Goal: Download file/media

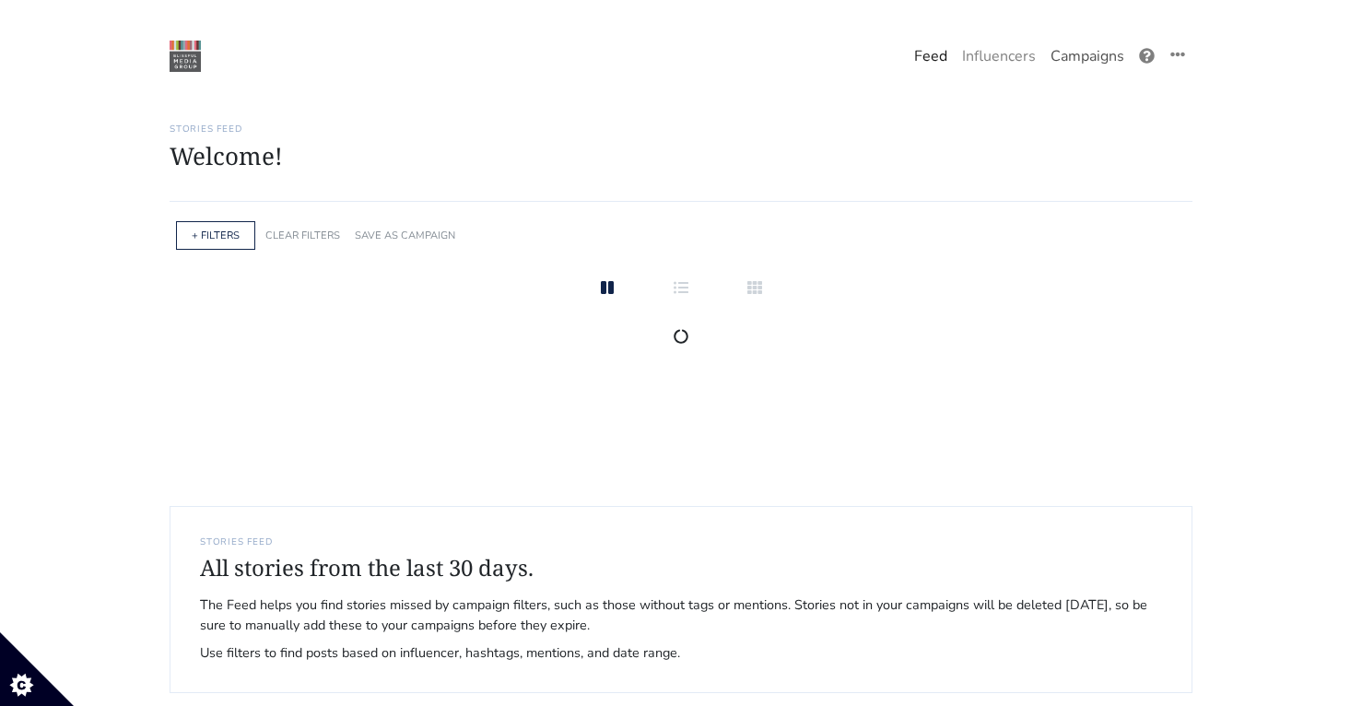
click at [1096, 54] on link "Campaigns" at bounding box center [1087, 56] width 88 height 37
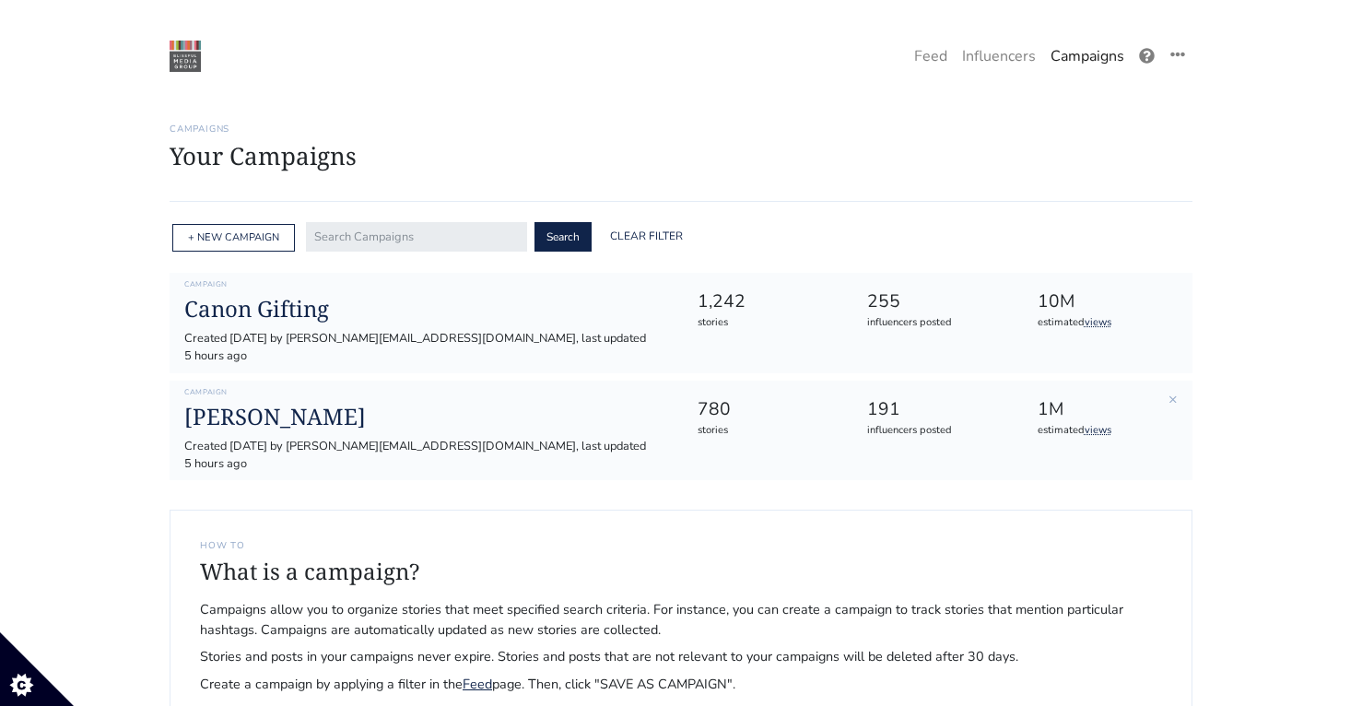
click at [261, 388] on div "Campaign Louis Jadot Created 2025-02-12 by maryellen@intuitionmediagroup.com, l…" at bounding box center [425, 431] width 510 height 86
click at [249, 411] on h1 "[PERSON_NAME]" at bounding box center [425, 417] width 483 height 27
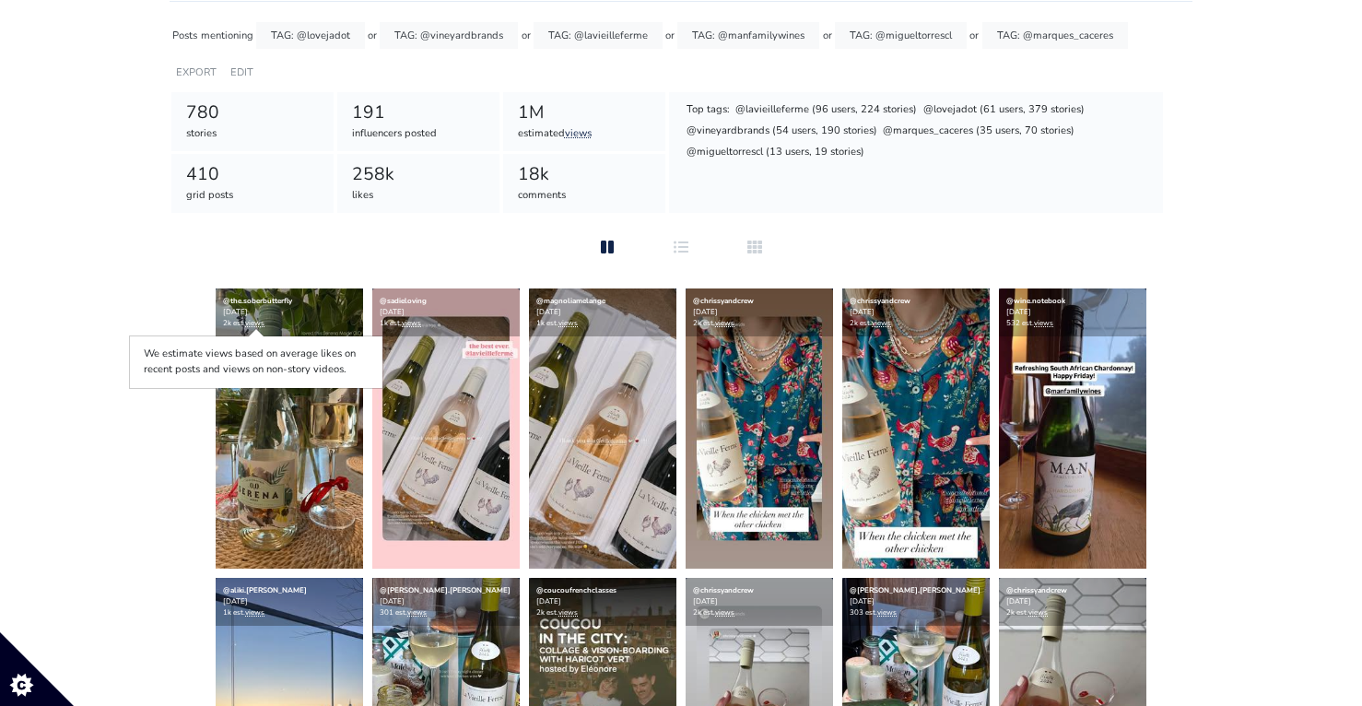
scroll to position [234, 0]
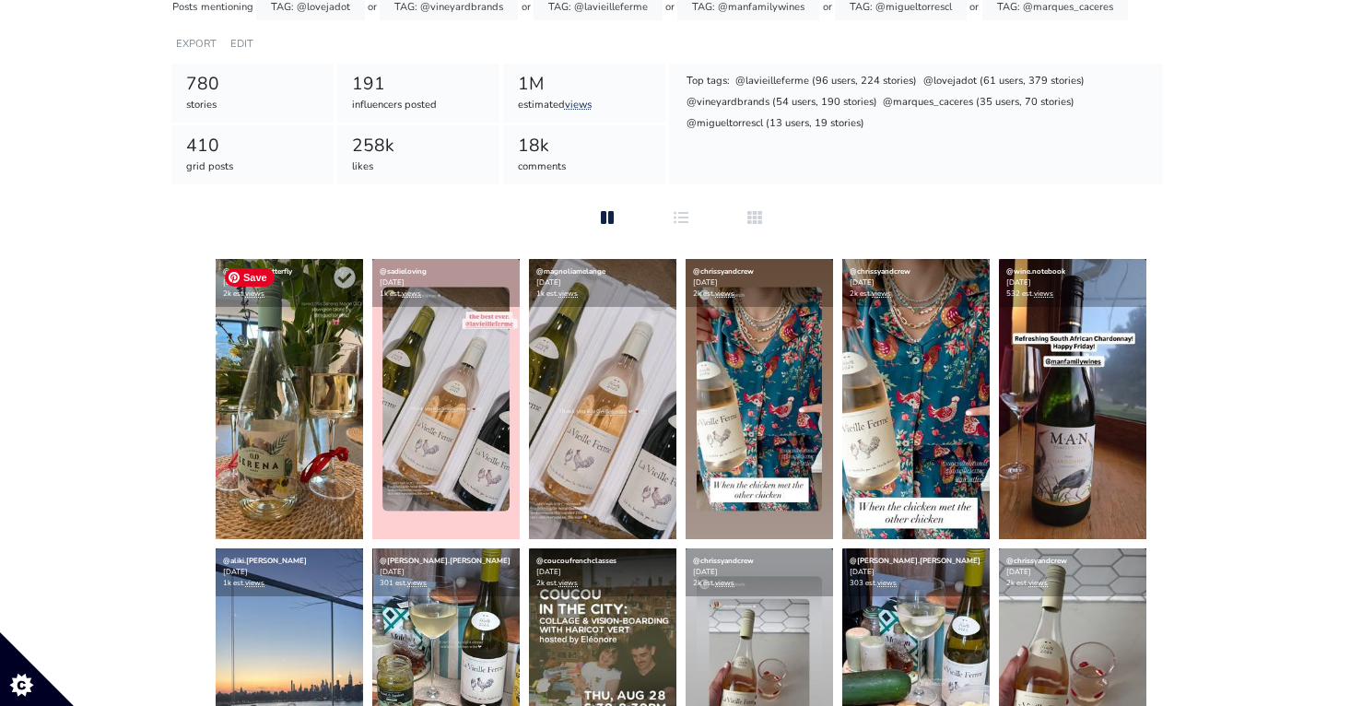
click at [270, 463] on img at bounding box center [289, 399] width 147 height 280
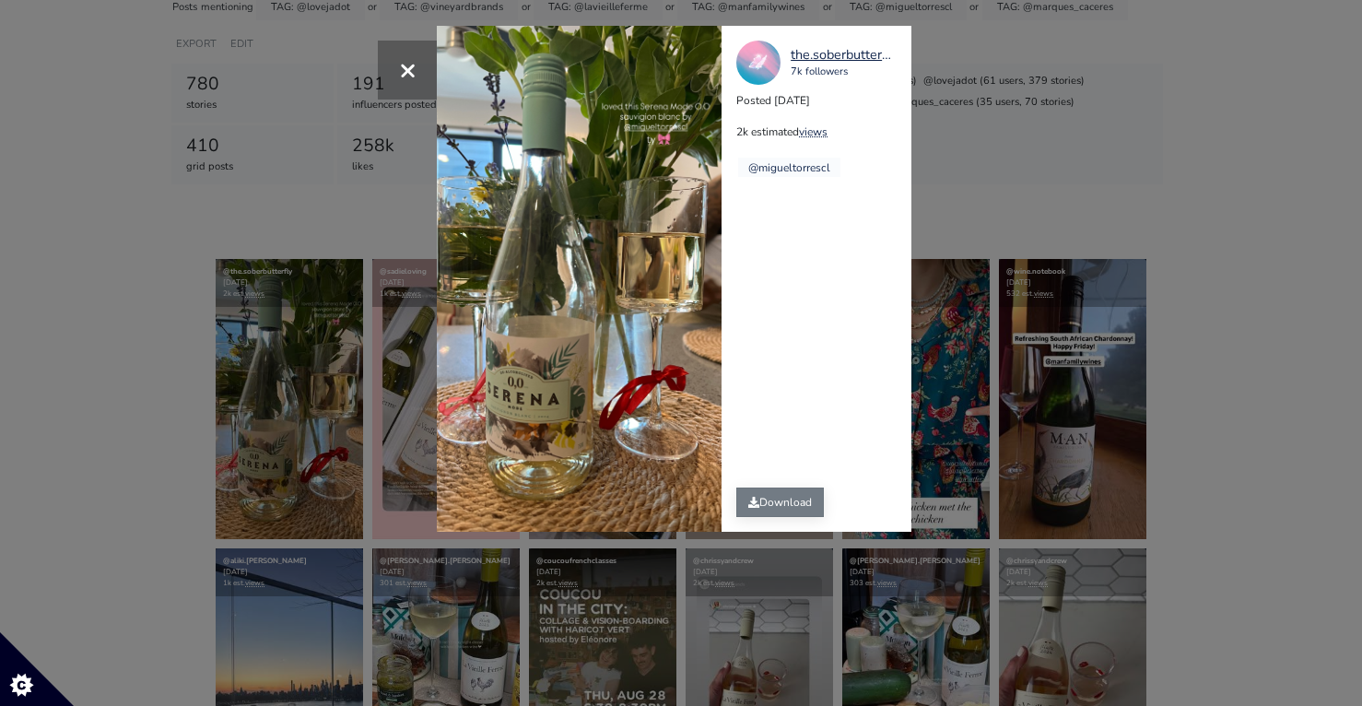
click at [781, 499] on link "Download" at bounding box center [780, 501] width 88 height 29
click at [1109, 212] on div "× the.soberbutterfly 7k followers Posted 2025-08-10 2k estimated views @miguelt…" at bounding box center [681, 353] width 1362 height 706
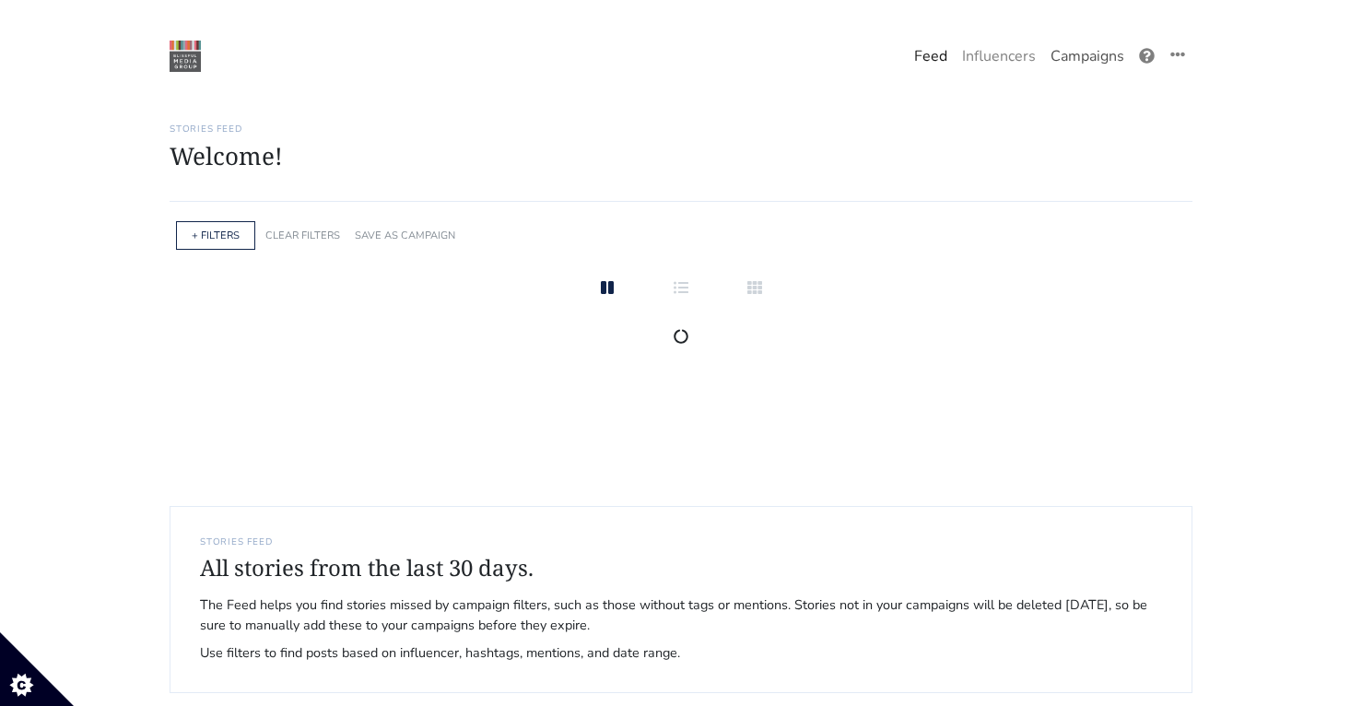
click at [1084, 64] on link "Campaigns" at bounding box center [1087, 56] width 88 height 37
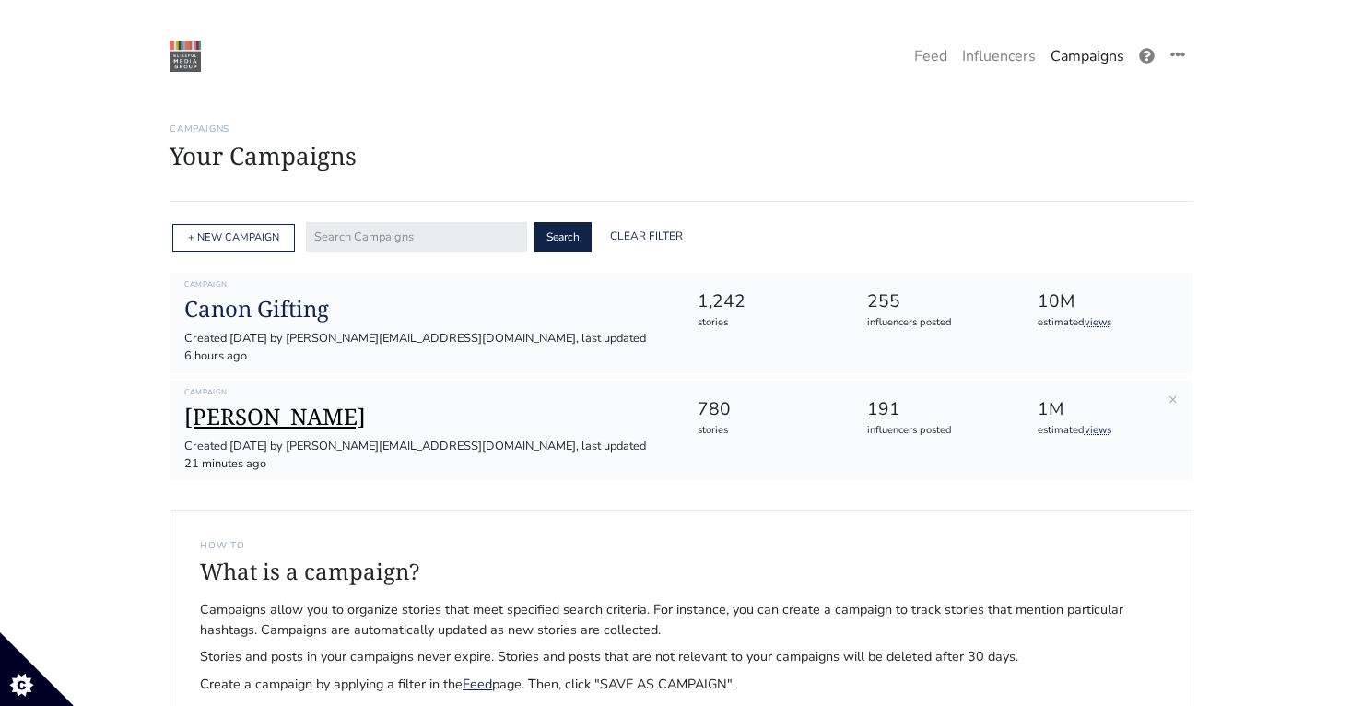
click at [236, 404] on h1 "[PERSON_NAME]" at bounding box center [425, 417] width 483 height 27
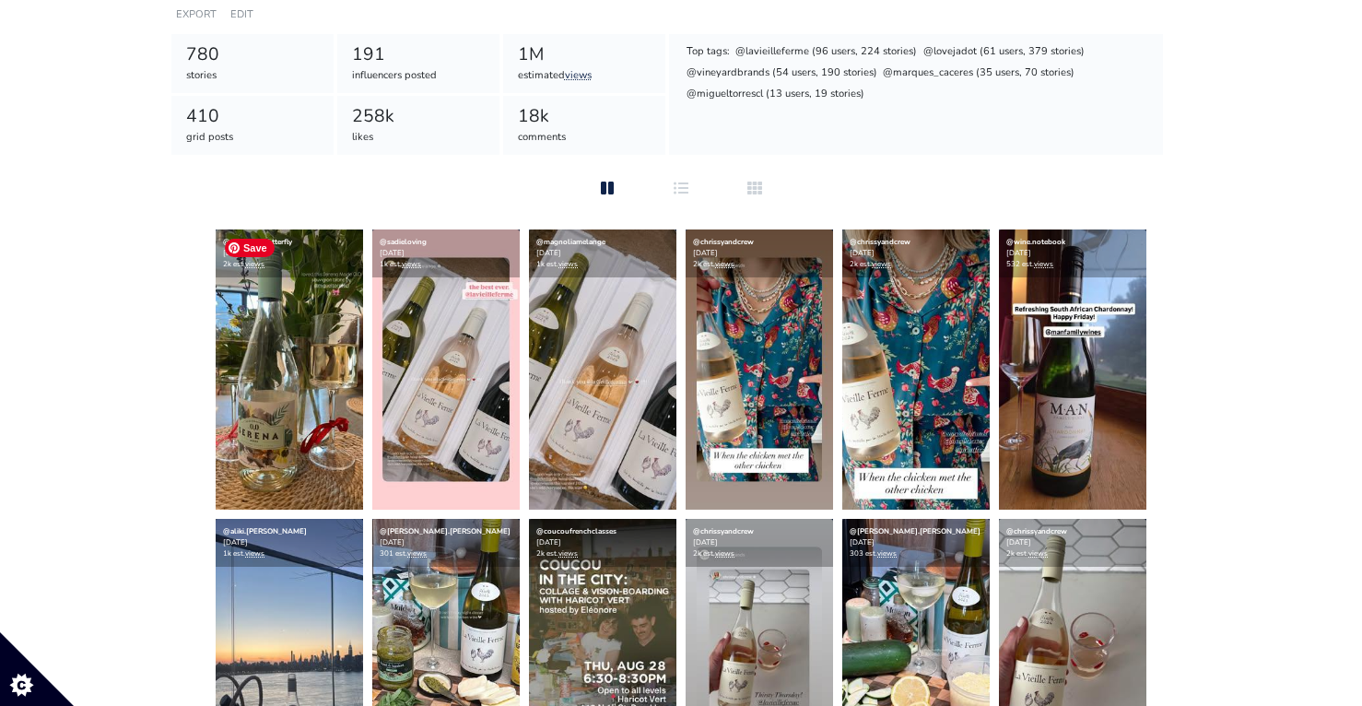
scroll to position [267, 0]
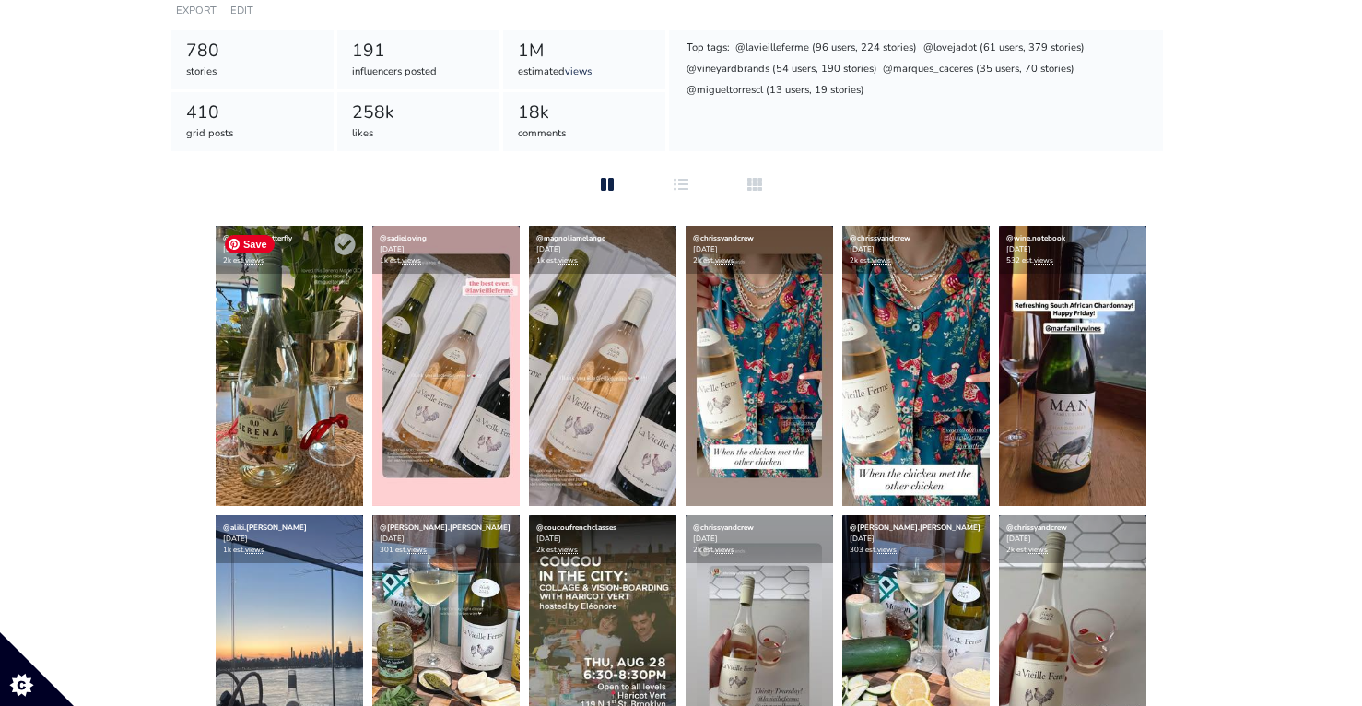
click at [241, 439] on img at bounding box center [289, 366] width 147 height 280
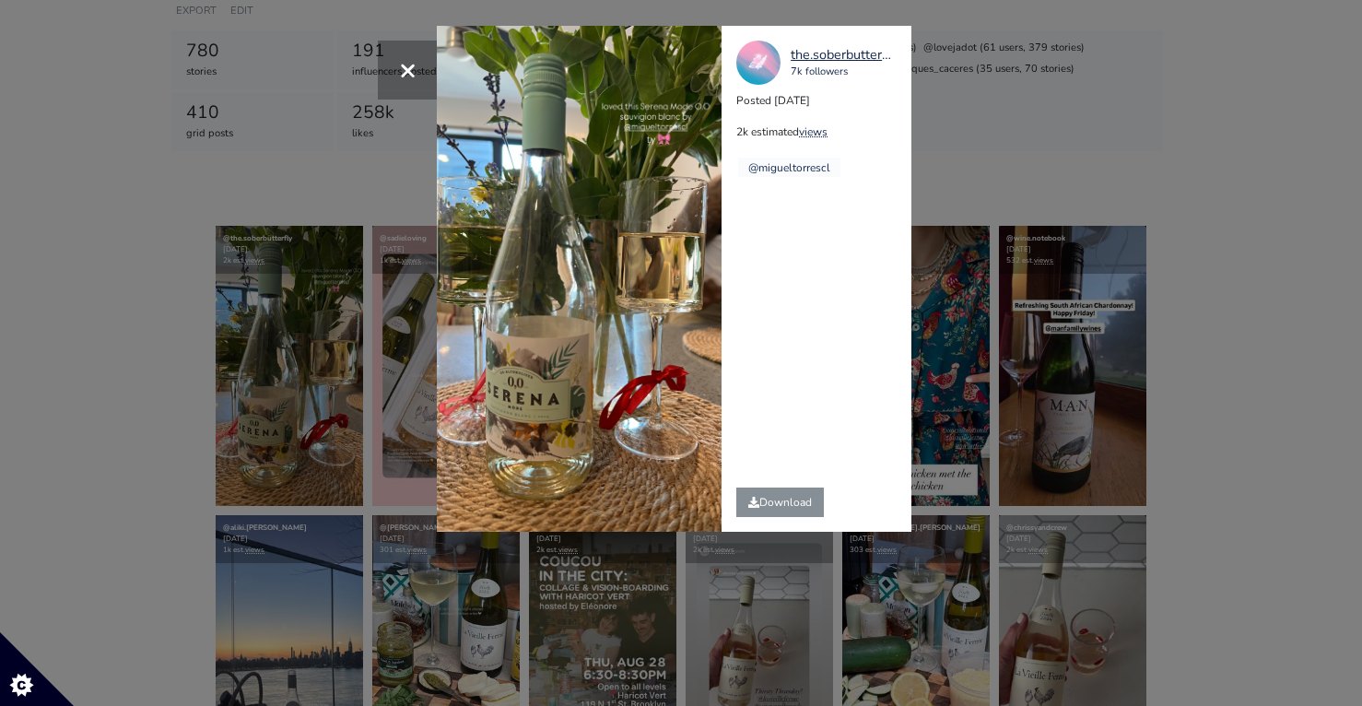
click at [163, 285] on div "× the.soberbutterfly 7k followers Posted 2025-08-10 2k estimated views @miguelt…" at bounding box center [681, 353] width 1362 height 706
click at [145, 285] on div "× the.soberbutterfly 7k followers Posted 2025-08-10 2k estimated views @miguelt…" at bounding box center [681, 353] width 1362 height 706
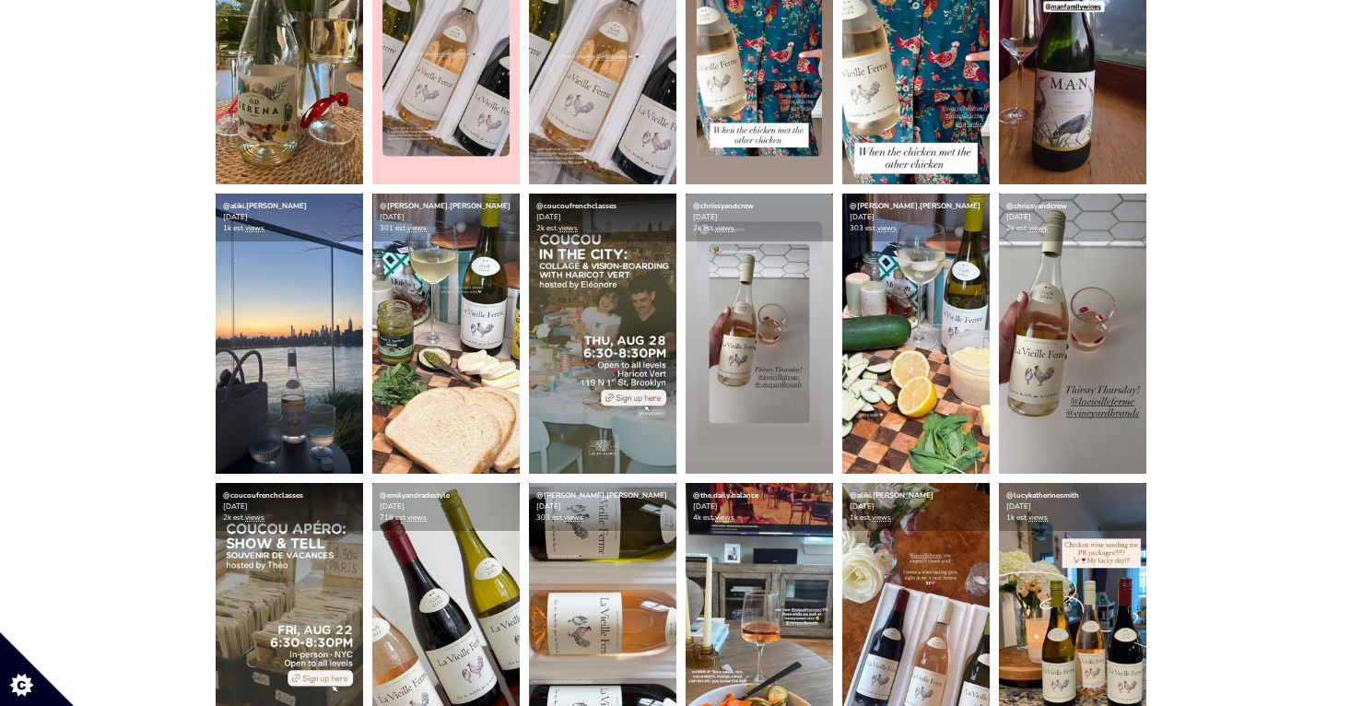
scroll to position [729, 0]
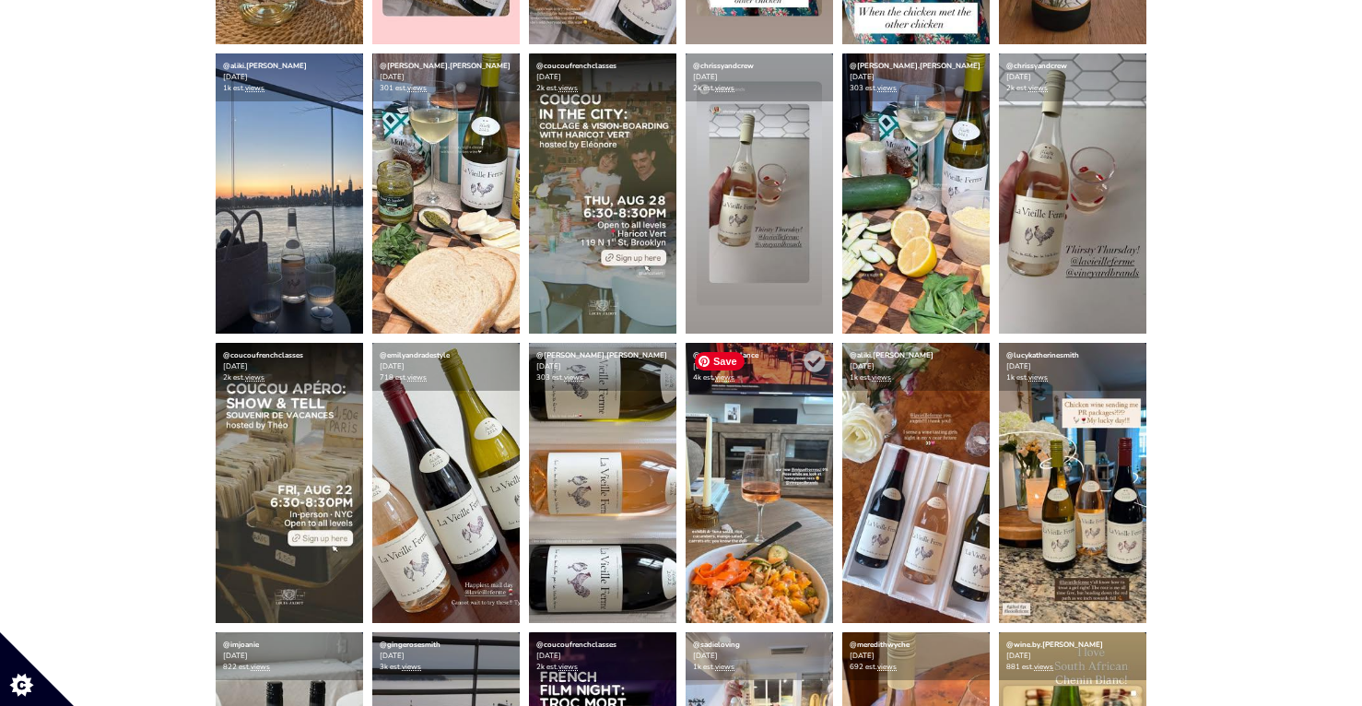
click at [748, 574] on img at bounding box center [759, 483] width 147 height 280
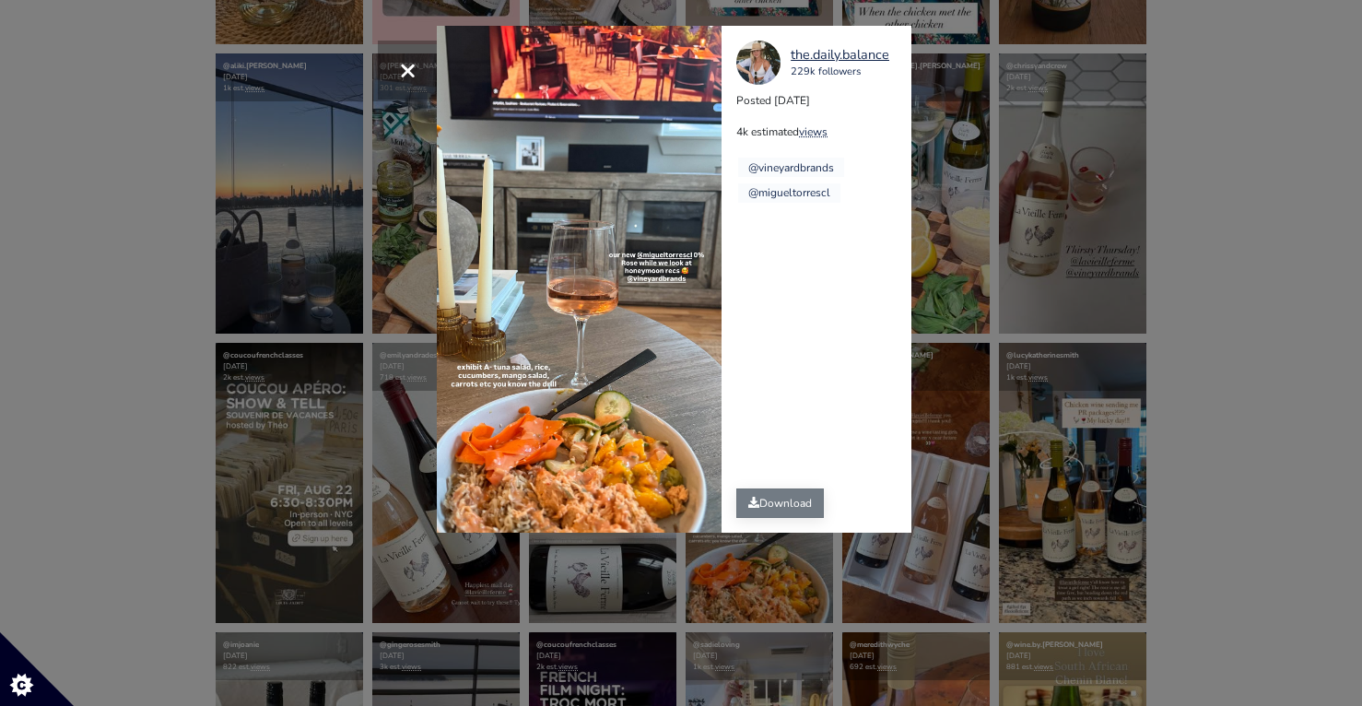
click at [793, 512] on link "Download" at bounding box center [780, 502] width 88 height 29
click at [194, 251] on div "× the.daily.balance 229k followers Posted 2025-08-07 4k estimated views @vineya…" at bounding box center [681, 353] width 1362 height 706
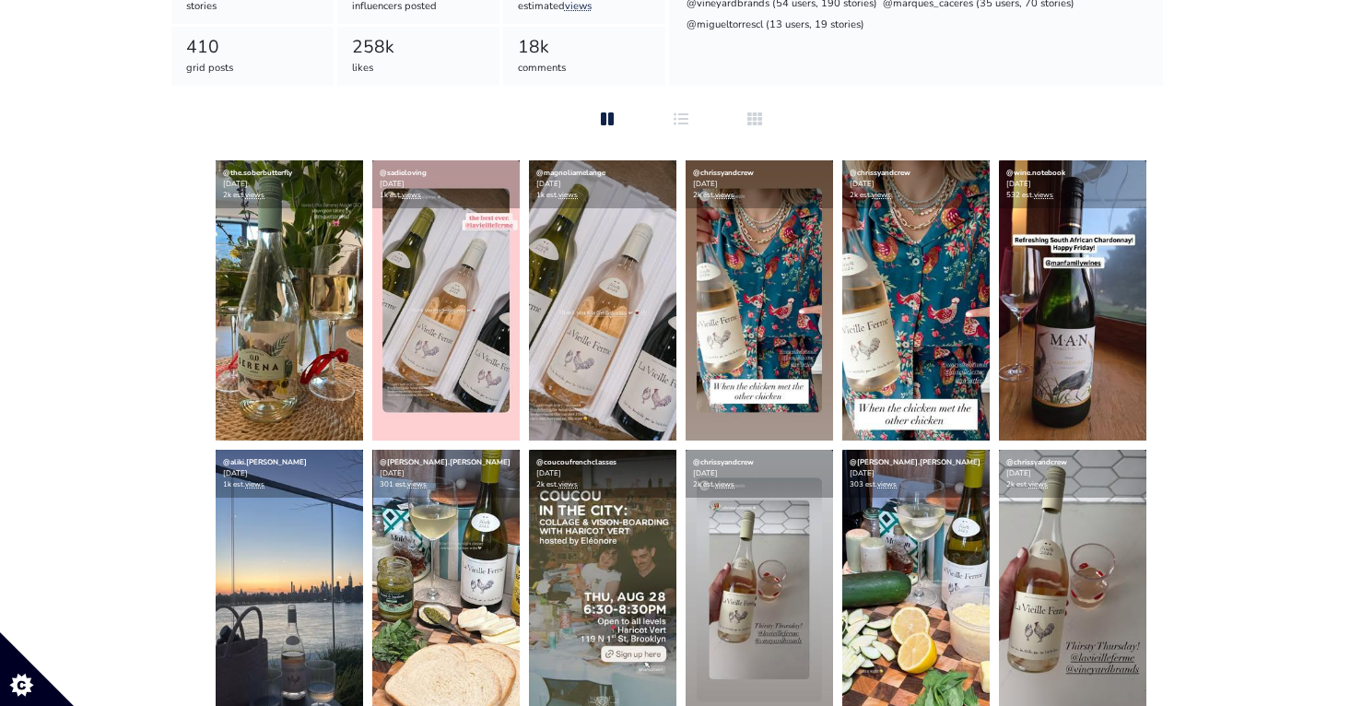
scroll to position [502, 0]
